Goal: Information Seeking & Learning: Learn about a topic

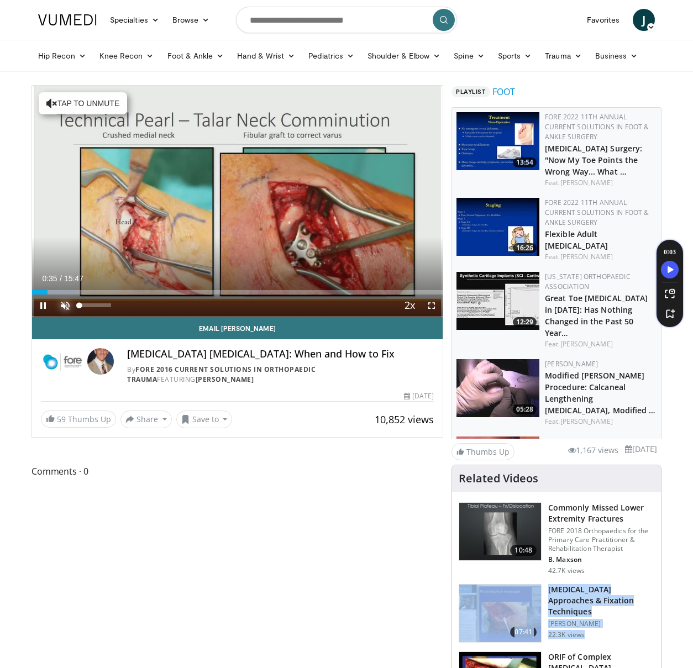
click at [66, 308] on span "Video Player" at bounding box center [65, 305] width 22 height 22
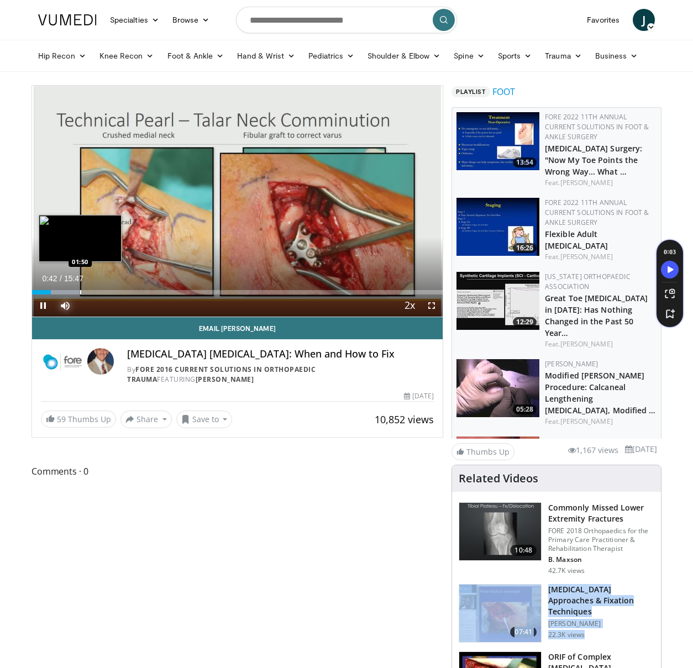
click at [80, 292] on div "Progress Bar" at bounding box center [80, 292] width 1 height 4
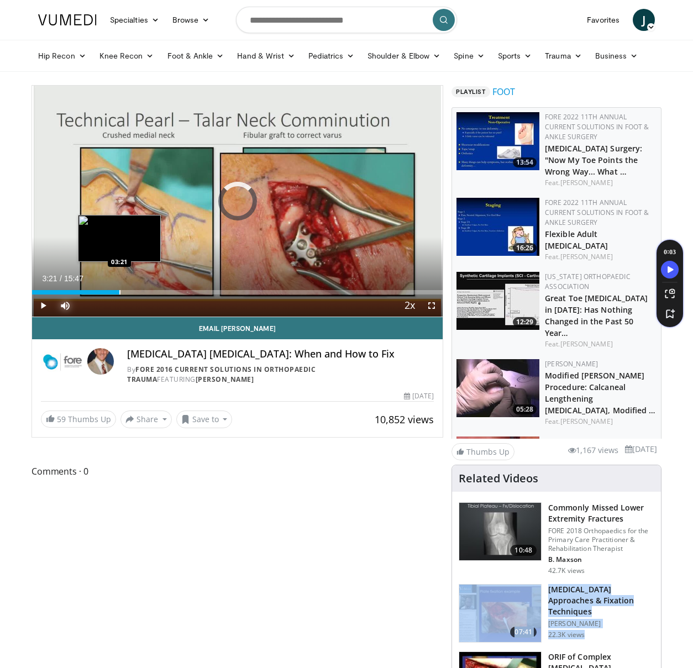
click at [119, 292] on div "Progress Bar" at bounding box center [119, 292] width 1 height 4
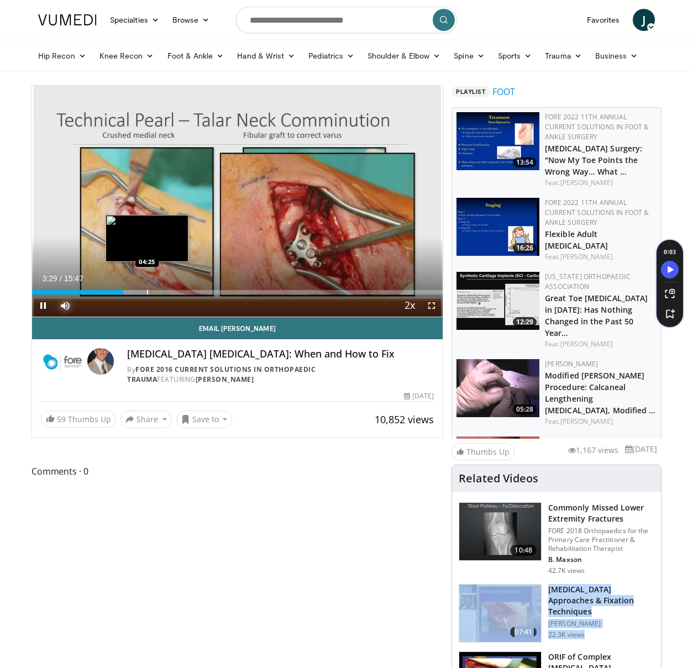
click at [147, 293] on div "Progress Bar" at bounding box center [147, 292] width 1 height 4
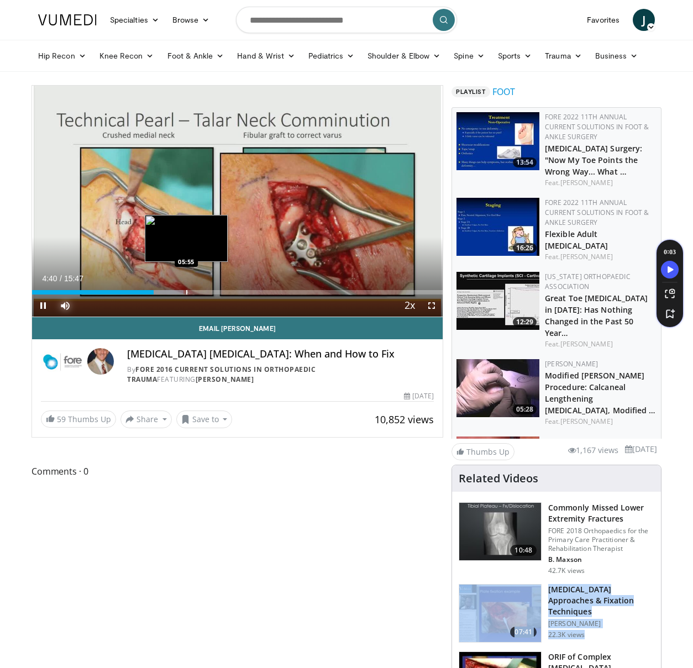
click at [186, 293] on div "Progress Bar" at bounding box center [186, 292] width 1 height 4
click at [214, 292] on div "Progress Bar" at bounding box center [214, 292] width 1 height 4
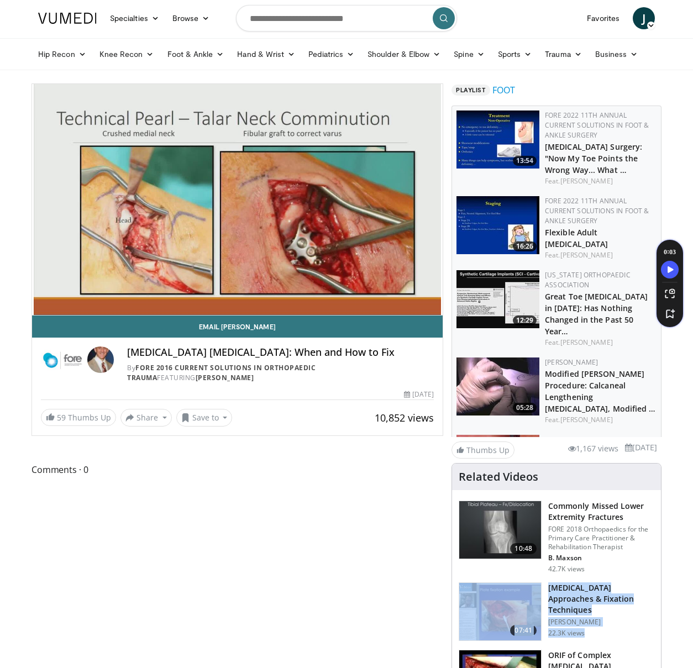
scroll to position [2, 0]
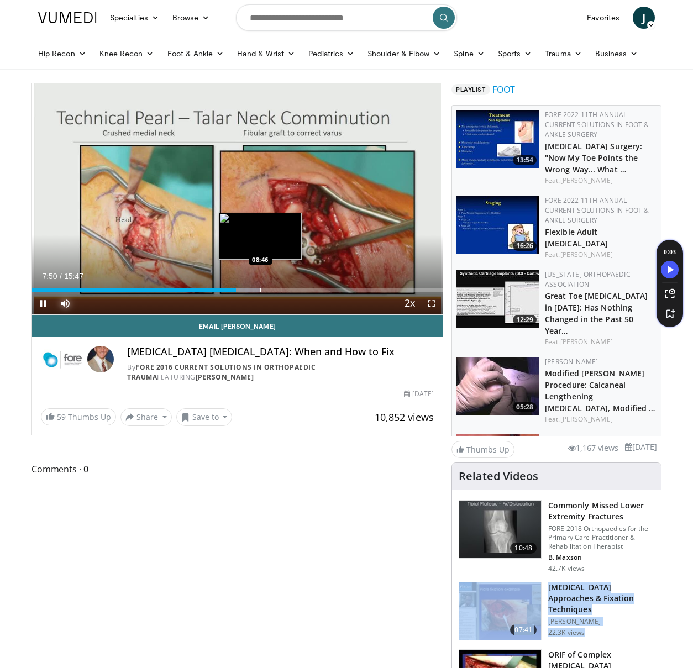
click at [260, 289] on div "Progress Bar" at bounding box center [260, 290] width 1 height 4
click at [282, 290] on div "Progress Bar" at bounding box center [282, 290] width 1 height 4
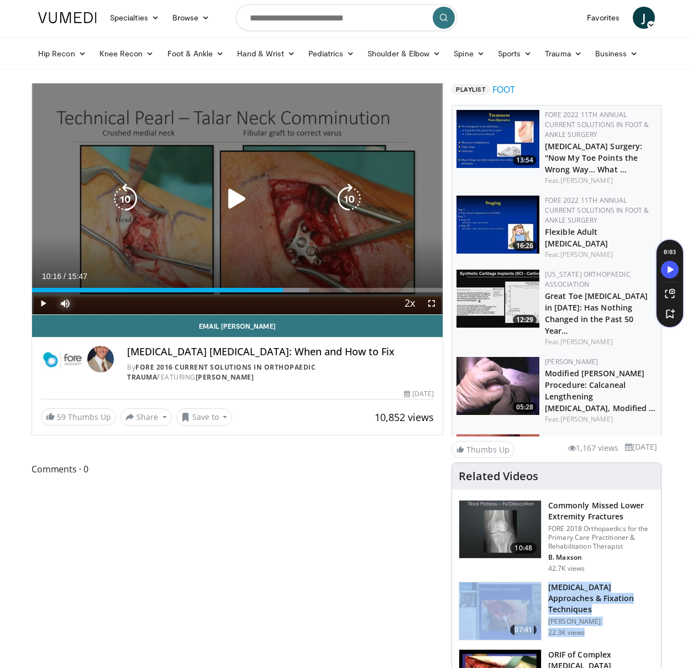
click at [299, 290] on div "Progress Bar" at bounding box center [289, 290] width 39 height 4
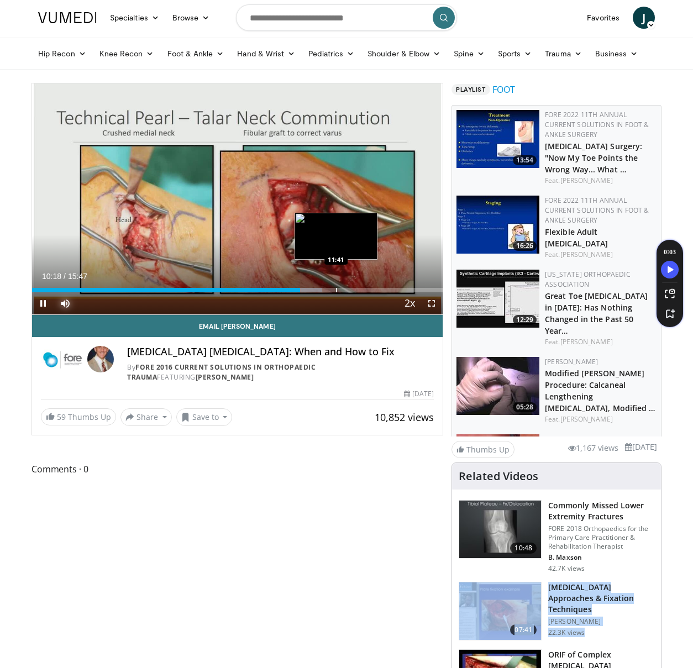
click at [336, 290] on div "Progress Bar" at bounding box center [336, 290] width 1 height 4
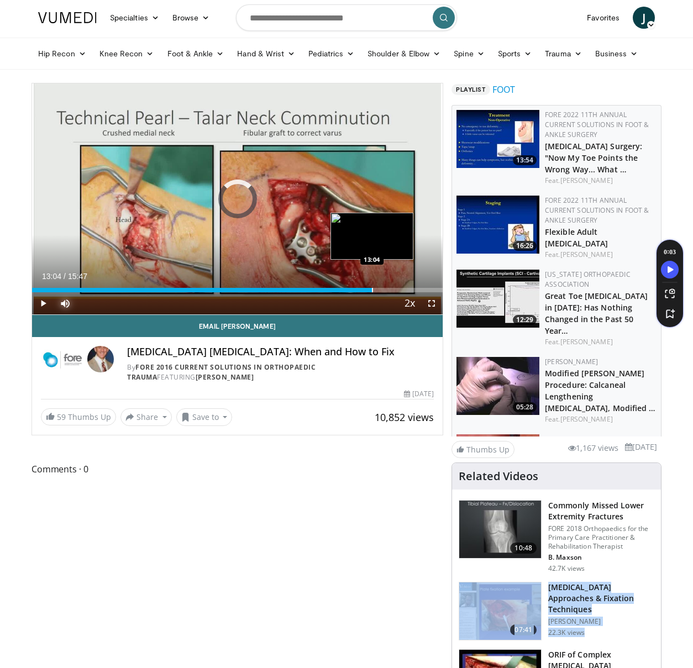
click at [372, 290] on div "Progress Bar" at bounding box center [372, 290] width 1 height 4
click at [404, 289] on div "Progress Bar" at bounding box center [404, 290] width 1 height 4
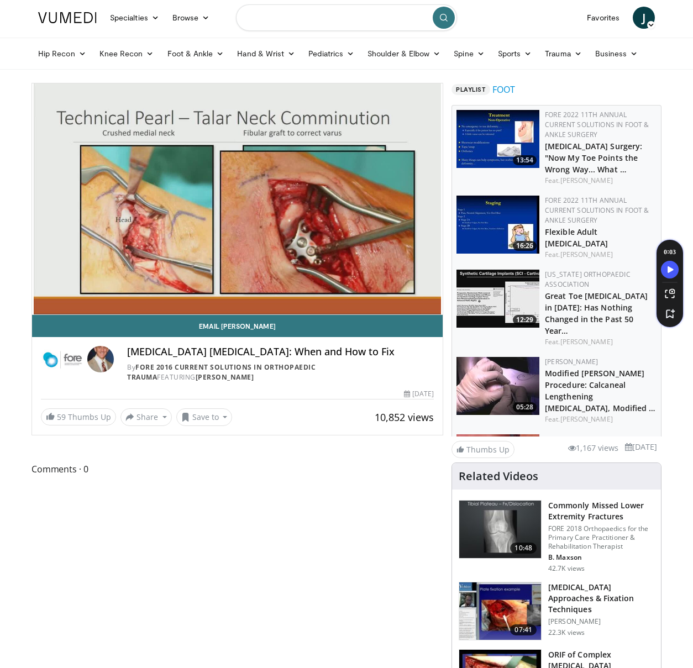
click at [298, 14] on input "Search topics, interventions" at bounding box center [346, 17] width 221 height 27
type input "**********"
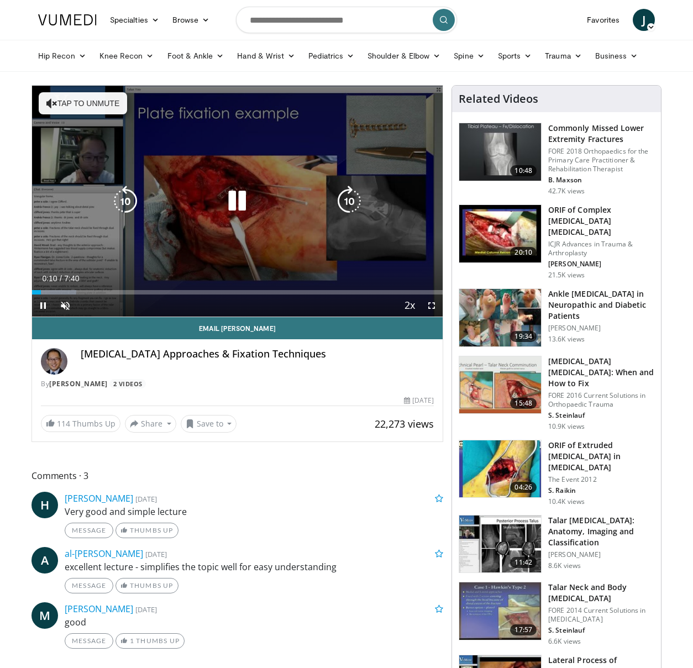
click at [235, 169] on div "10 seconds Tap to unmute" at bounding box center [237, 201] width 410 height 231
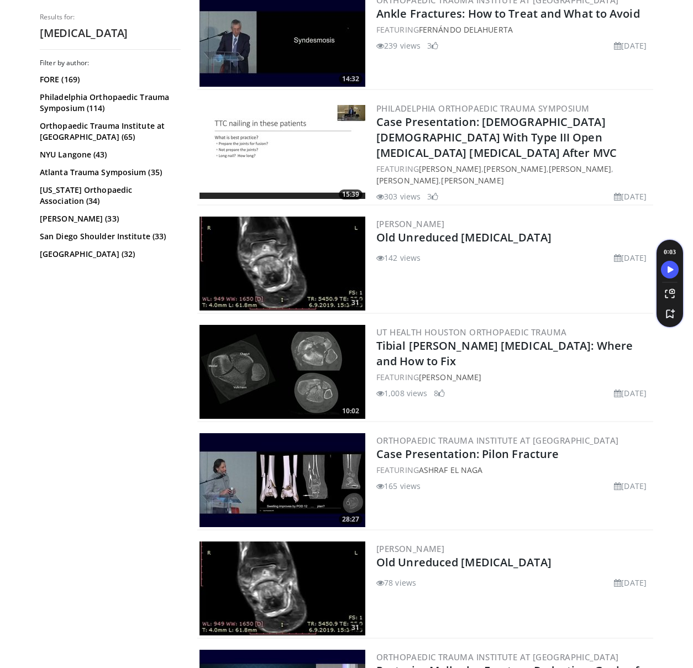
scroll to position [568, 0]
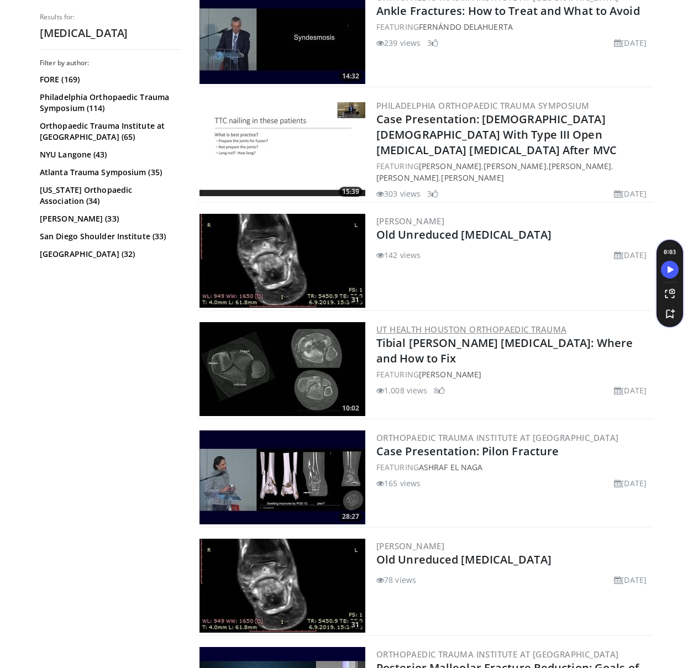
click at [463, 324] on link "UT Health Houston Orthopaedic Trauma" at bounding box center [471, 329] width 190 height 11
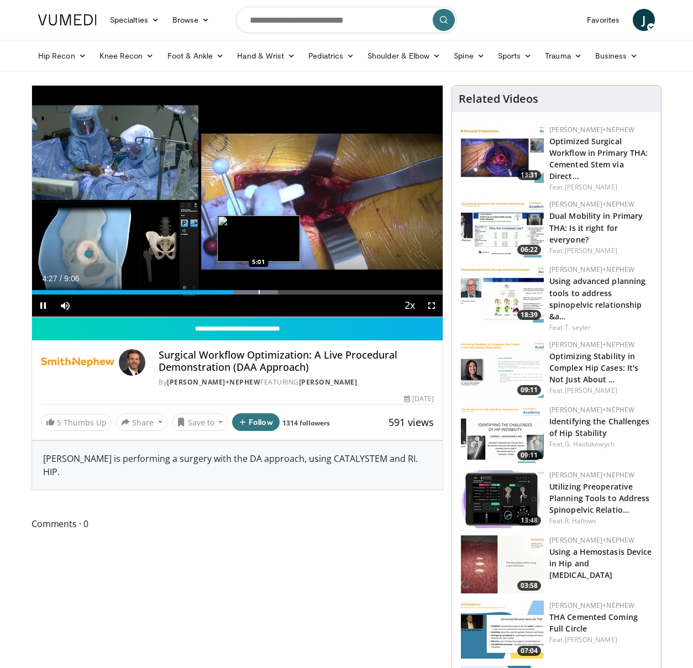
click at [259, 290] on div "Progress Bar" at bounding box center [258, 292] width 1 height 4
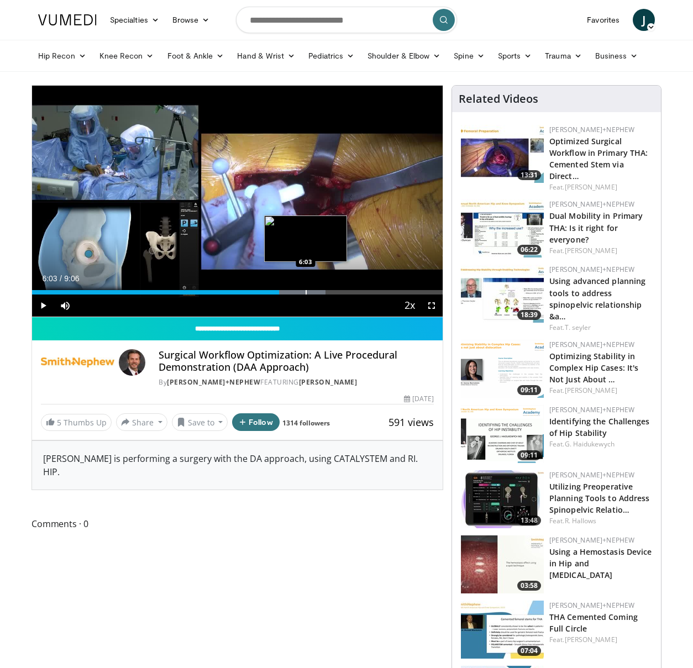
click at [305, 294] on div "Progress Bar" at bounding box center [305, 292] width 1 height 4
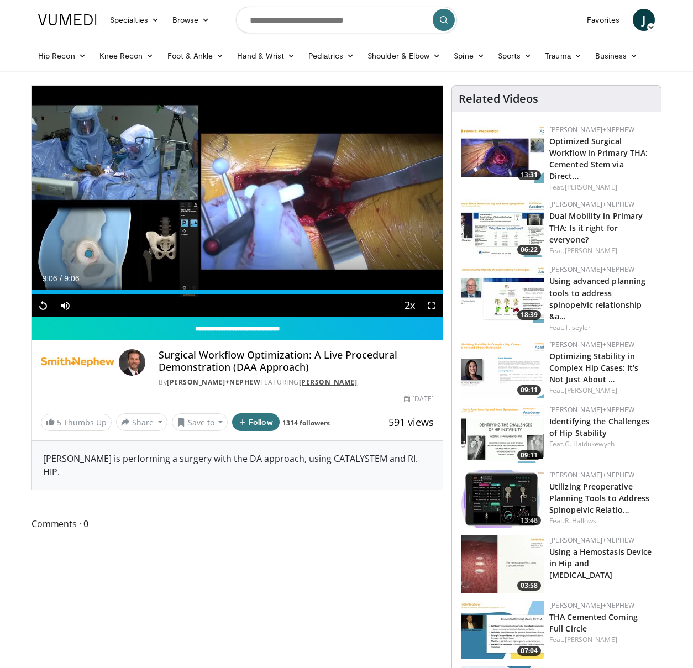
click at [309, 382] on link "George Haidukewych" at bounding box center [328, 381] width 59 height 9
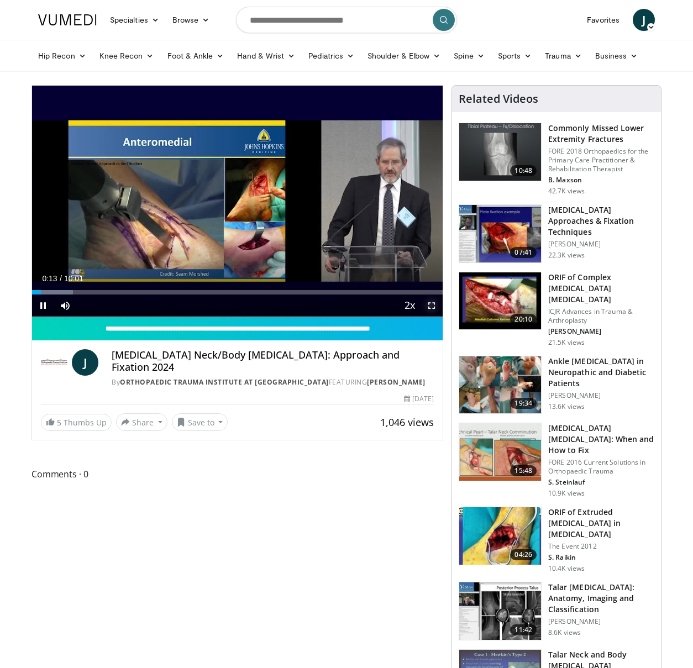
click at [434, 304] on span "Video Player" at bounding box center [431, 305] width 22 height 22
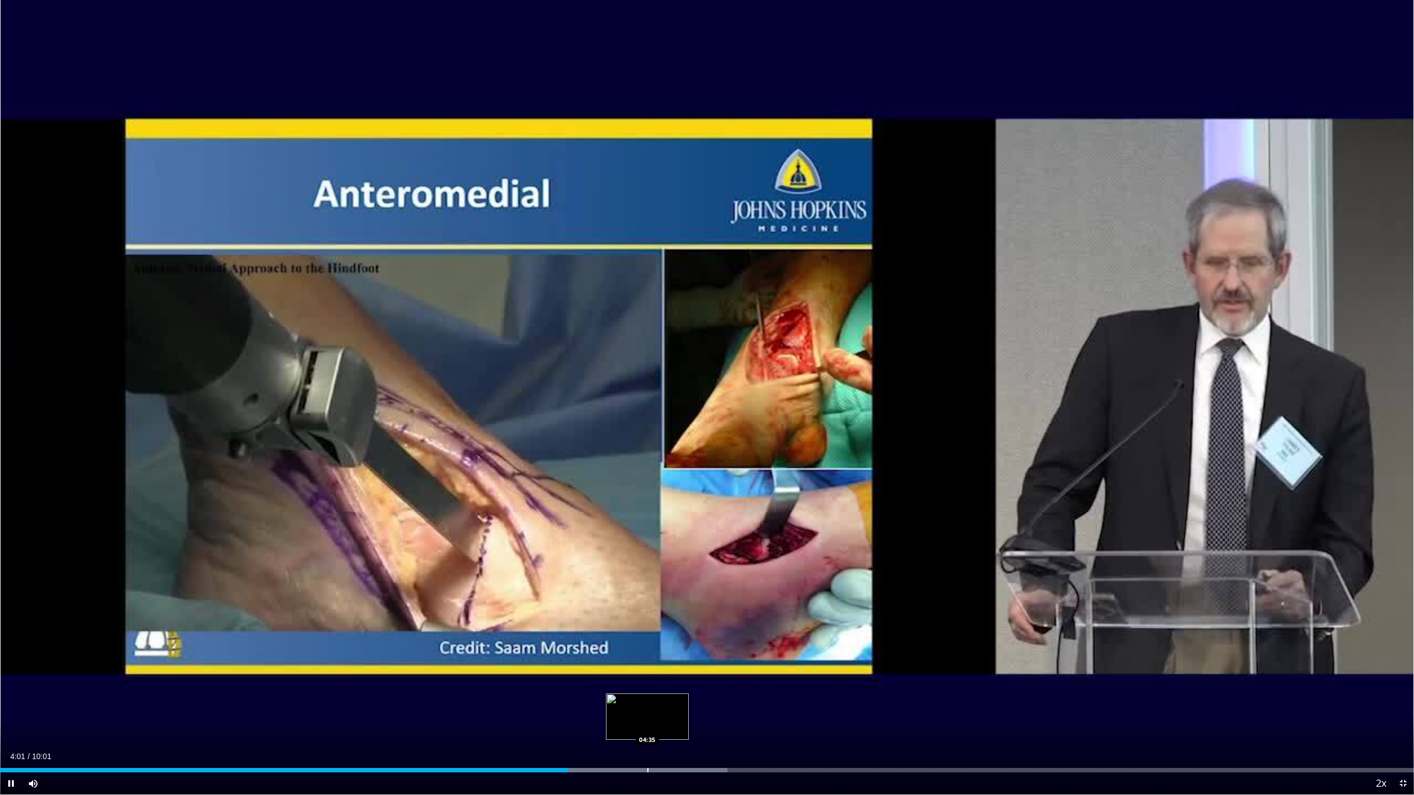
click at [647, 667] on div "Progress Bar" at bounding box center [647, 770] width 1 height 4
click at [692, 667] on div "Progress Bar" at bounding box center [755, 770] width 1 height 4
click at [692, 667] on div "Progress Bar" at bounding box center [843, 770] width 1 height 4
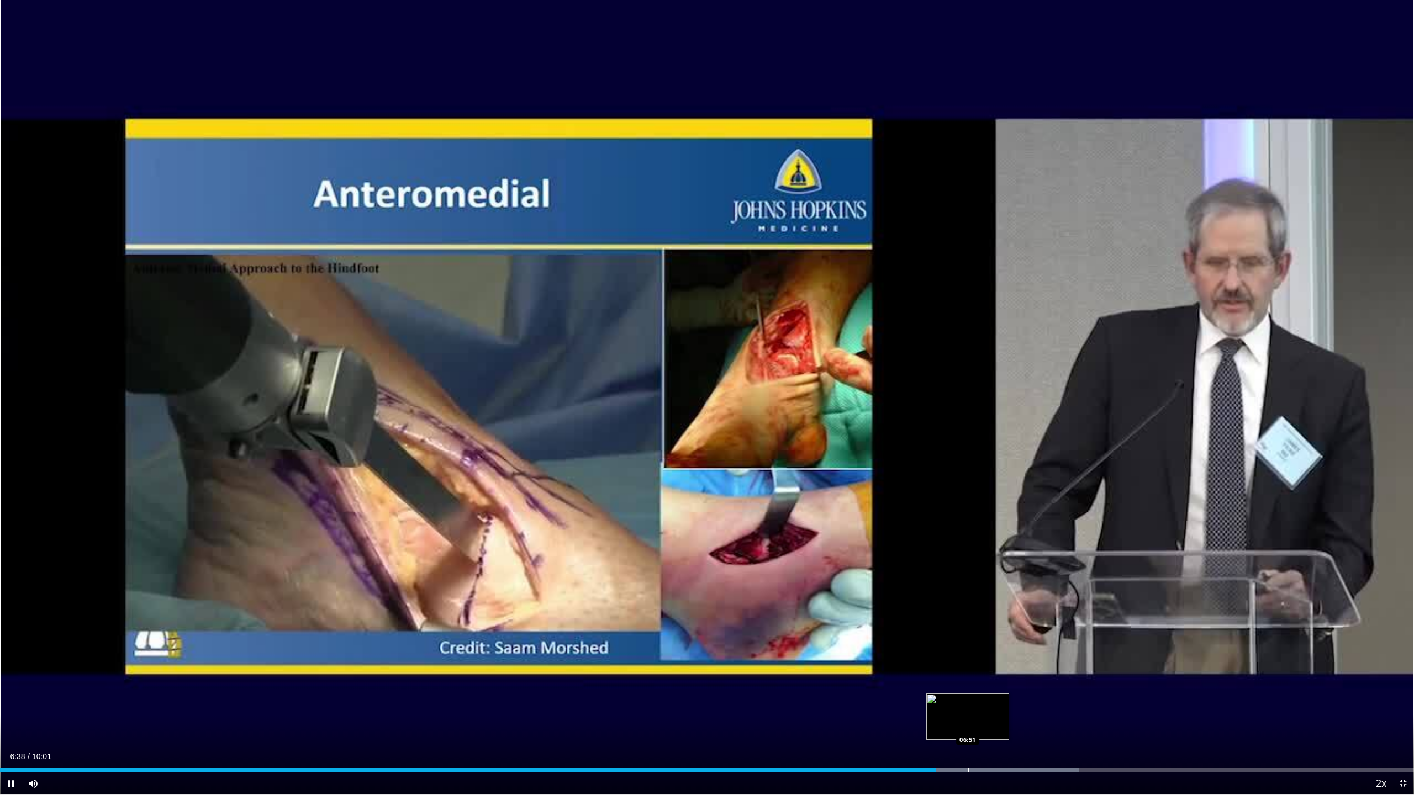
click at [692, 667] on div "Loaded : 76.33% 06:37 06:51" at bounding box center [707, 767] width 1414 height 10
click at [692, 667] on div "Progress Bar" at bounding box center [1249, 770] width 1 height 4
click at [692, 667] on div "Progress Bar" at bounding box center [1327, 770] width 1 height 4
click at [692, 667] on div "Progress Bar" at bounding box center [1366, 770] width 1 height 4
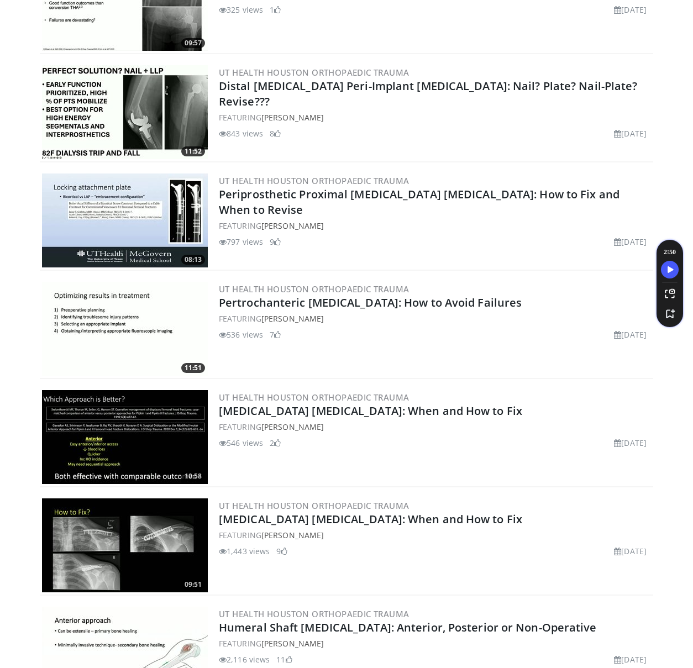
scroll to position [2022, 0]
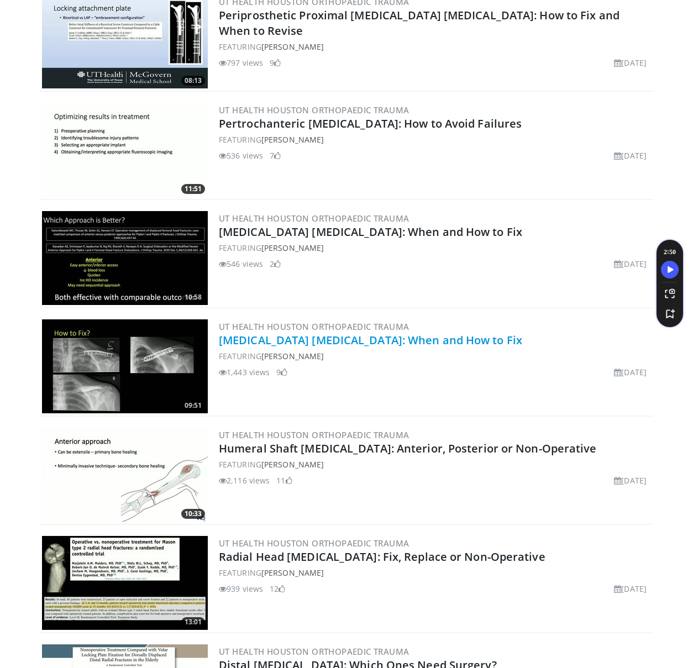
click at [365, 344] on link "Clavicle Fractures: When and How to Fix" at bounding box center [370, 339] width 303 height 15
